Goal: Task Accomplishment & Management: Use online tool/utility

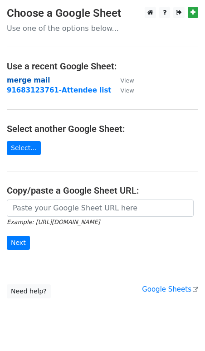
click at [24, 81] on strong "merge mail" at bounding box center [28, 80] width 43 height 8
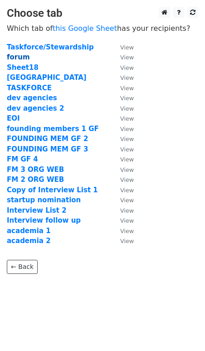
click at [19, 56] on strong "forum" at bounding box center [18, 57] width 23 height 8
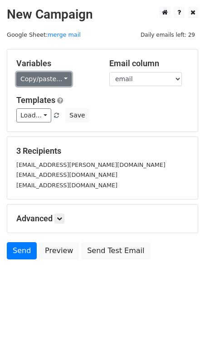
click at [56, 74] on link "Copy/paste..." at bounding box center [43, 79] width 55 height 14
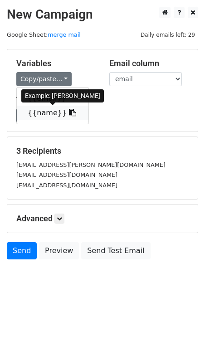
click at [54, 113] on link "{{name}}" at bounding box center [53, 113] width 72 height 14
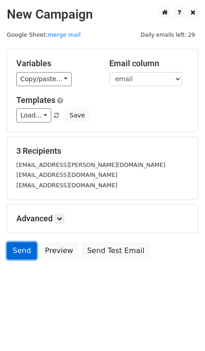
drag, startPoint x: 13, startPoint y: 106, endPoint x: 33, endPoint y: 251, distance: 146.4
click at [33, 251] on link "Send" at bounding box center [22, 250] width 30 height 17
